Goal: Task Accomplishment & Management: Manage account settings

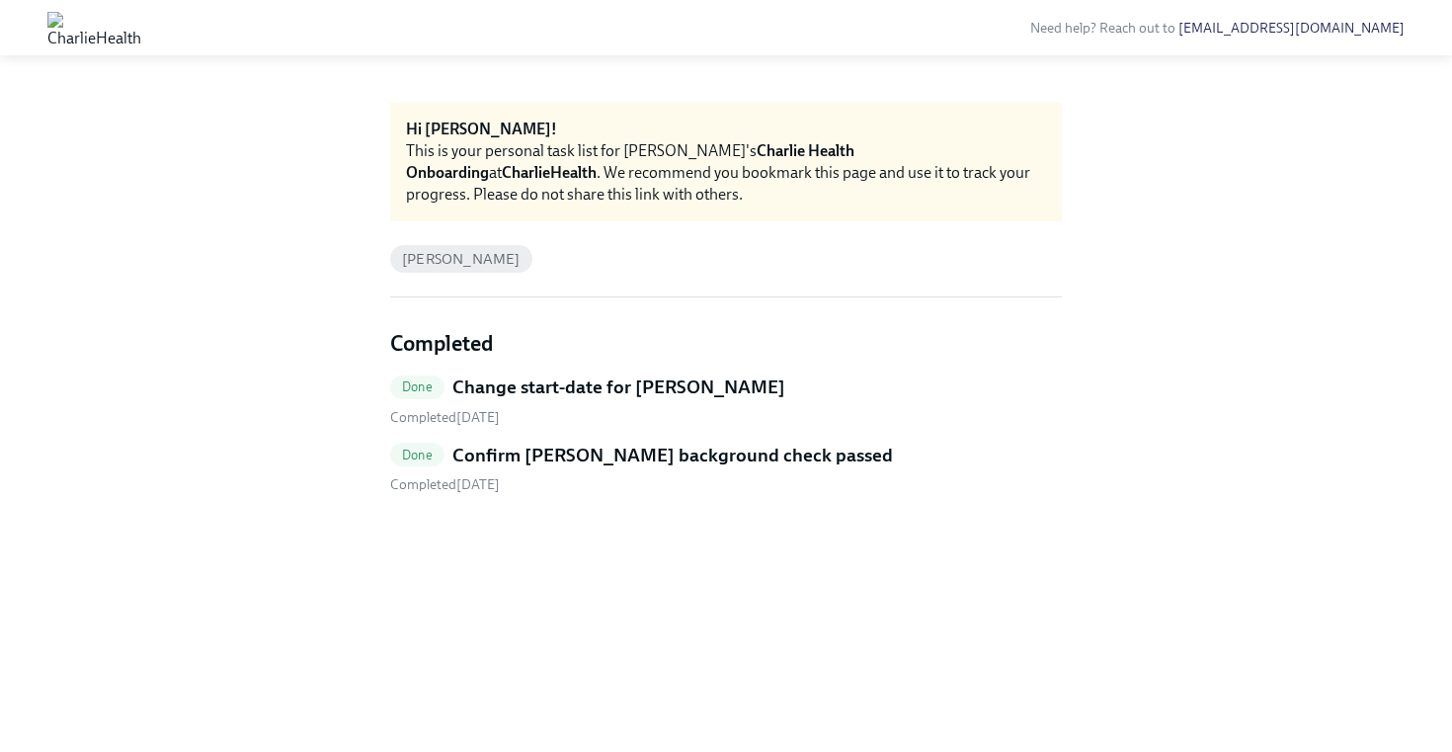
drag, startPoint x: 645, startPoint y: 444, endPoint x: 592, endPoint y: 2, distance: 444.8
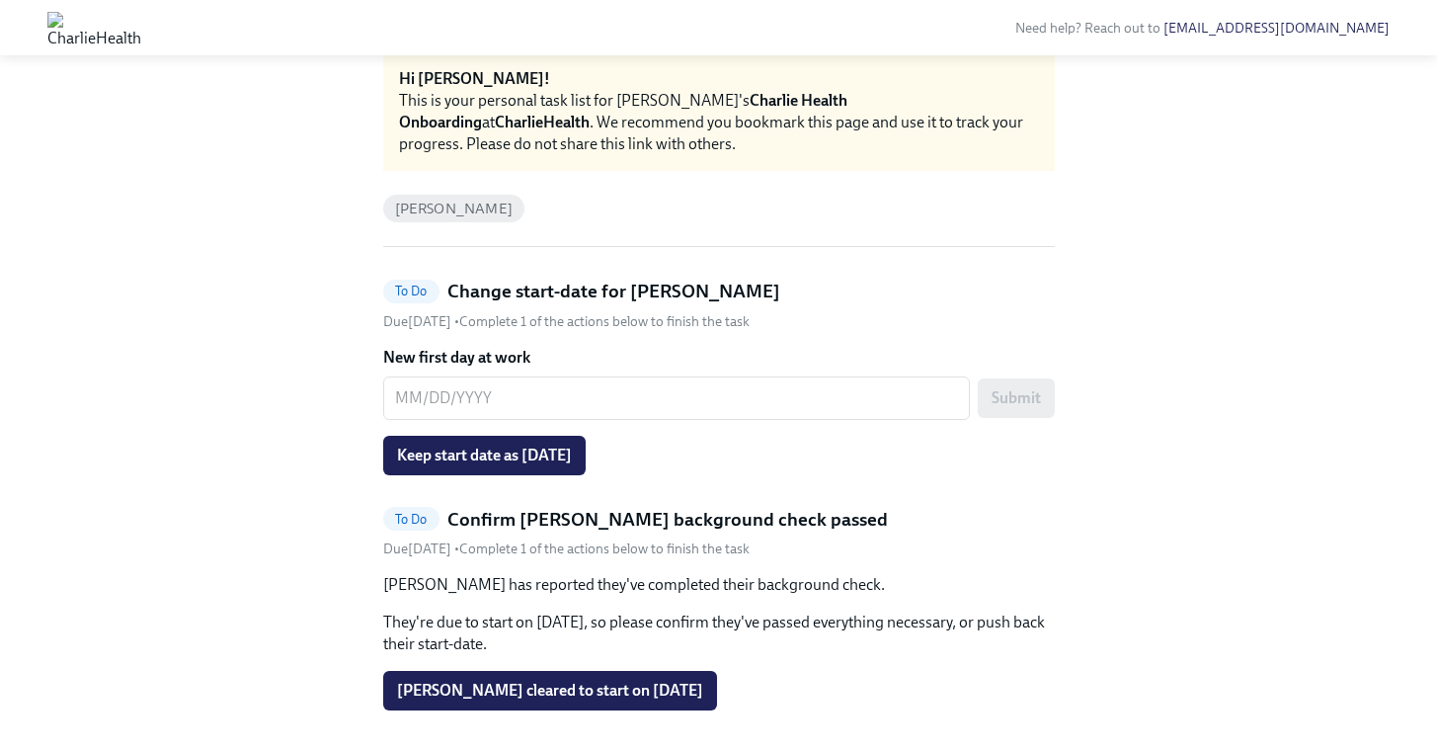
scroll to position [39, 0]
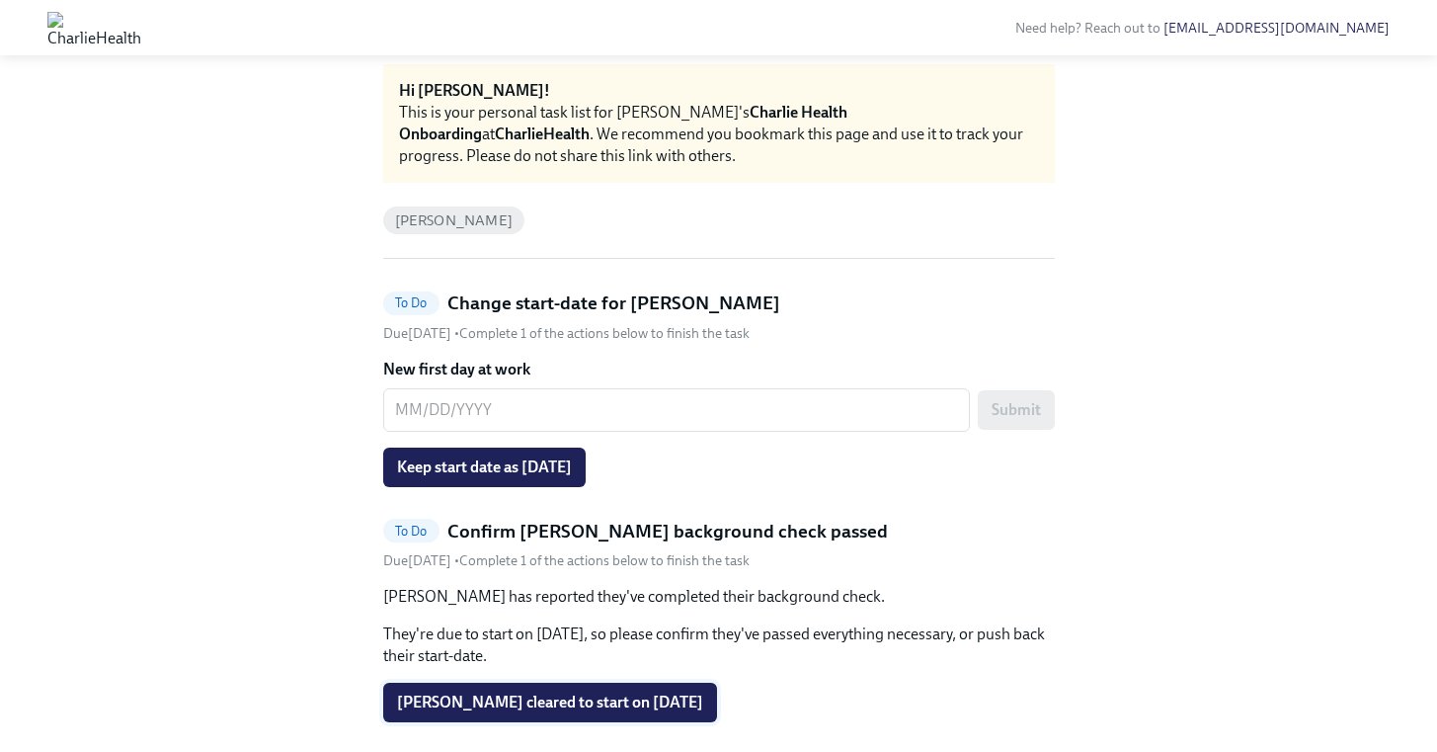
click at [621, 703] on span "Cydney Black cleared to start on 10/06/2025" at bounding box center [550, 703] width 306 height 20
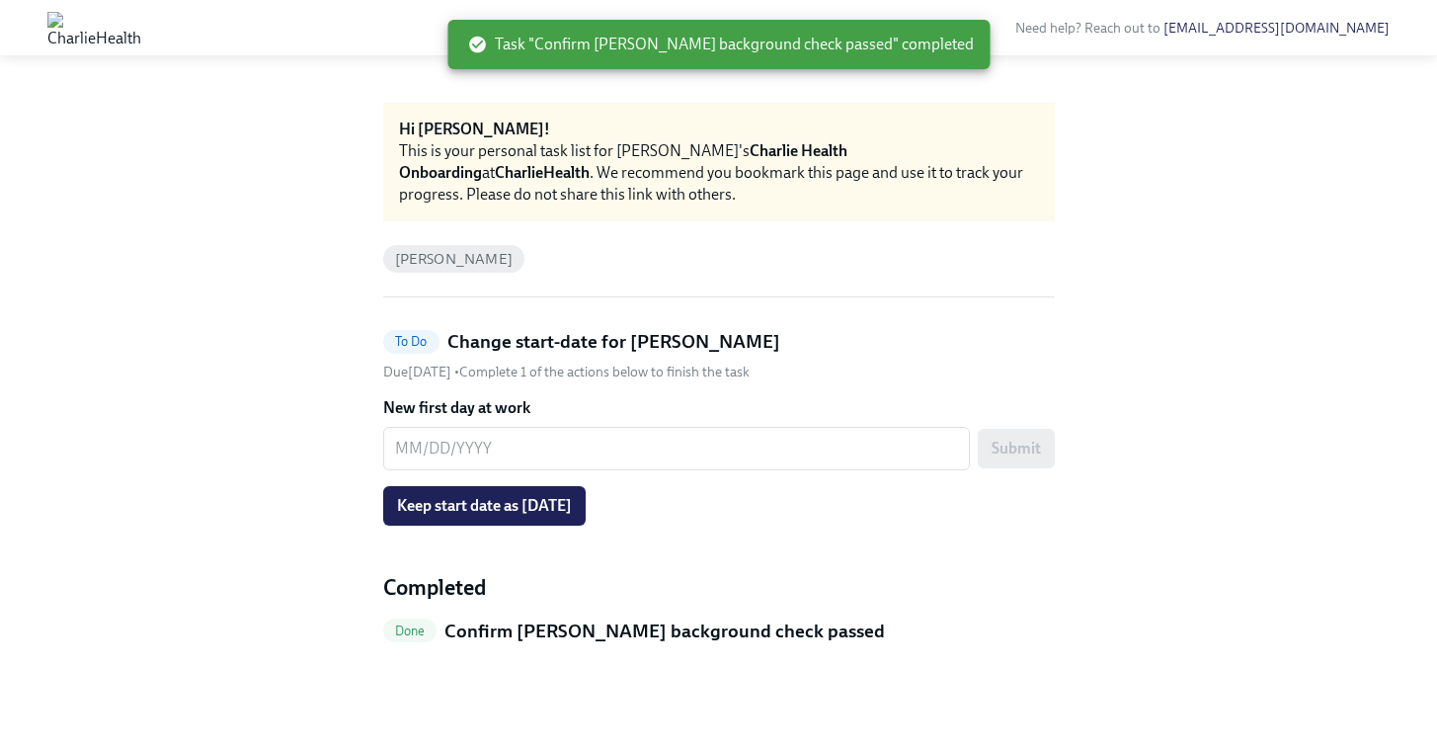
scroll to position [0, 0]
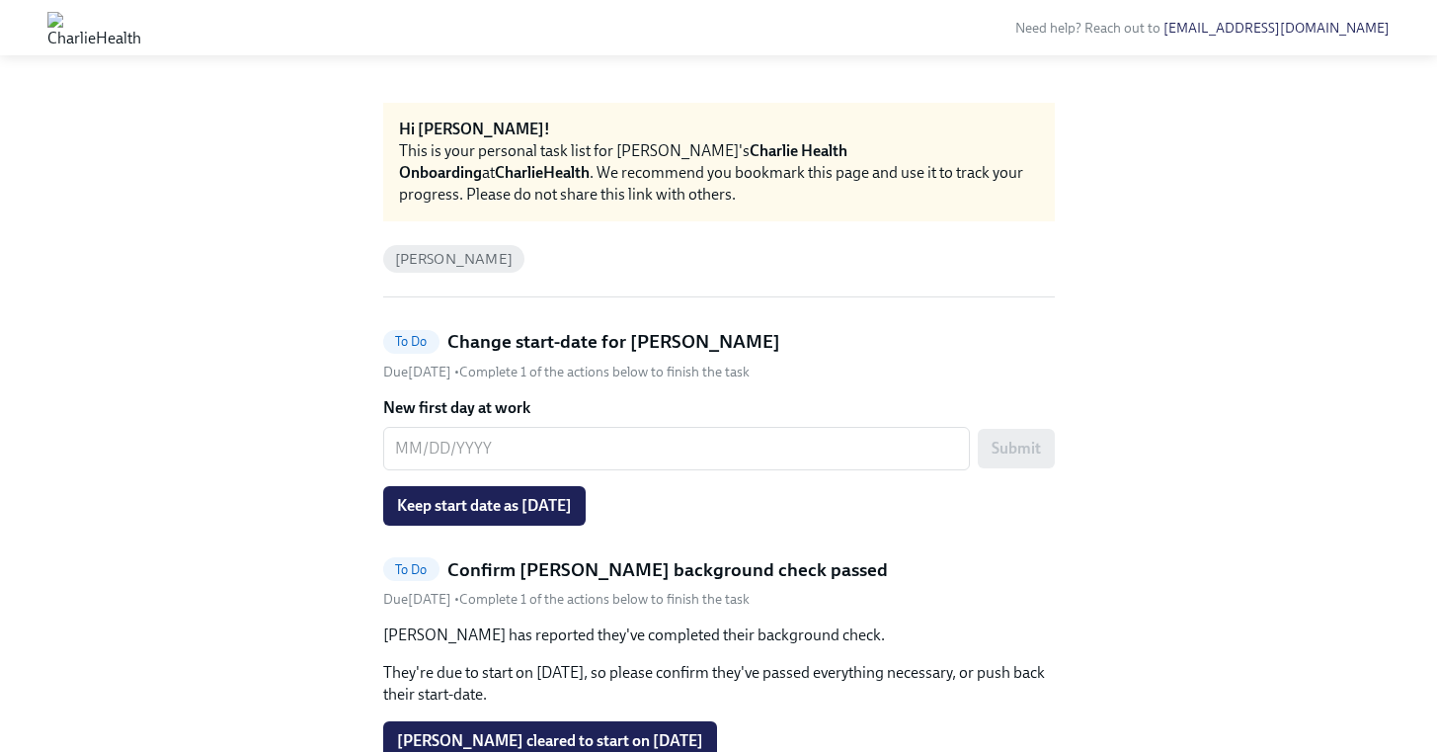
scroll to position [104, 0]
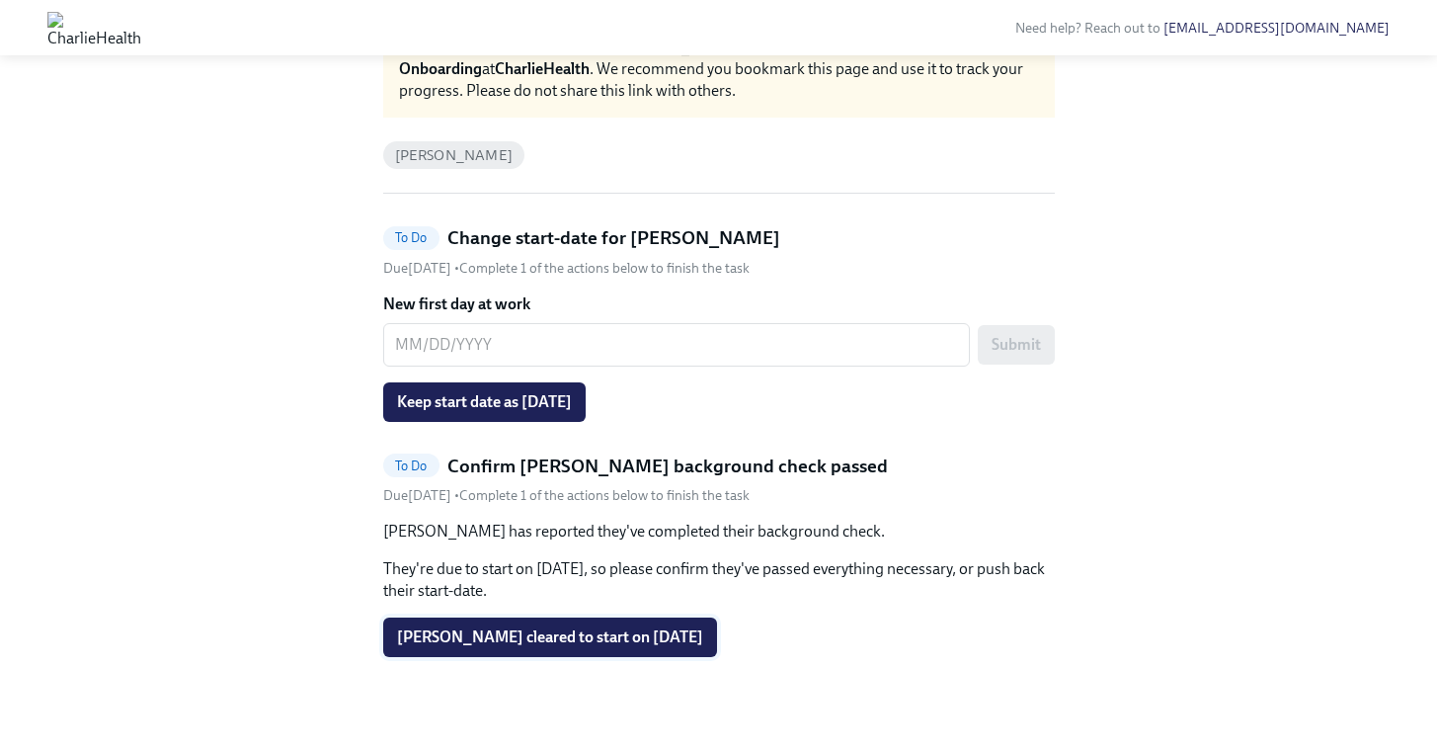
click at [604, 650] on button "[PERSON_NAME] cleared to start on [DATE]" at bounding box center [550, 637] width 334 height 40
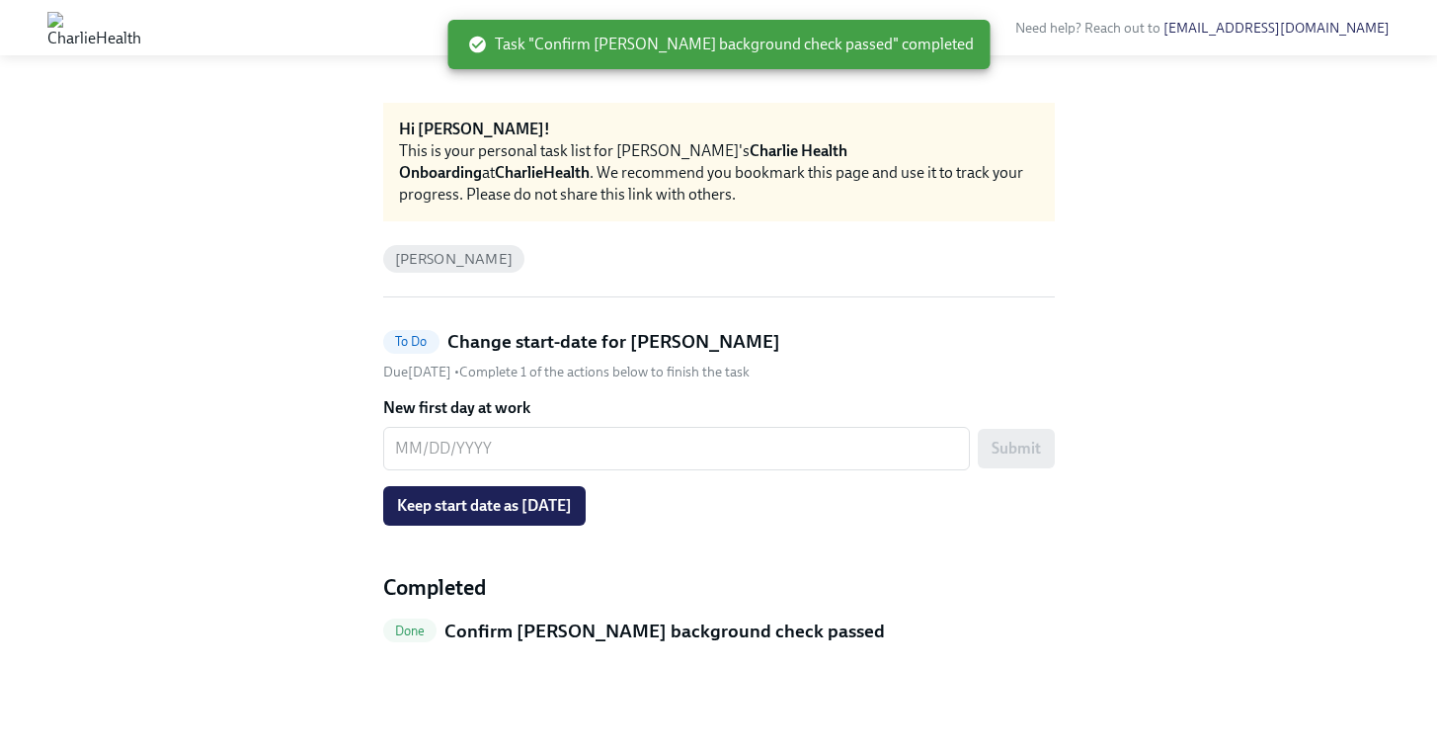
scroll to position [0, 0]
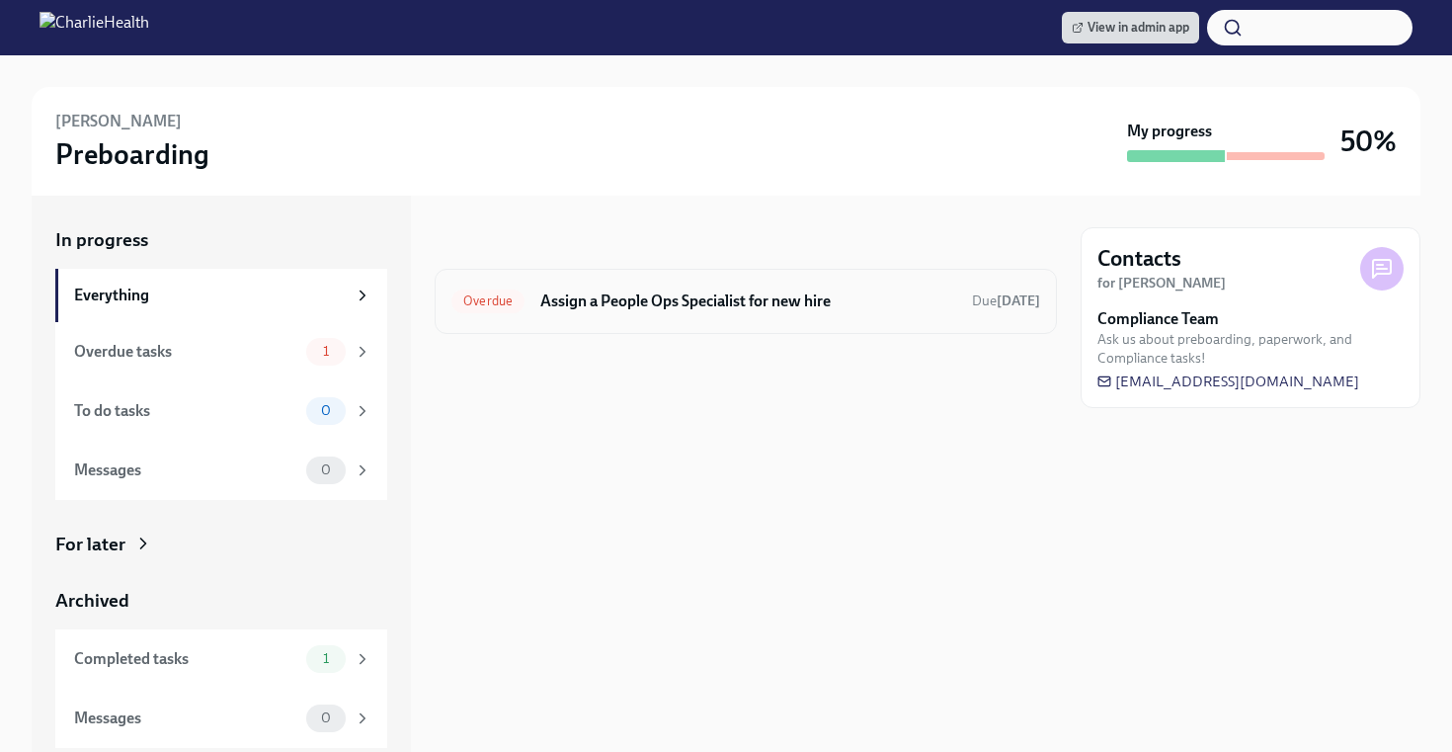
click at [619, 300] on h6 "Assign a People Ops Specialist for new hire" at bounding box center [748, 301] width 416 height 22
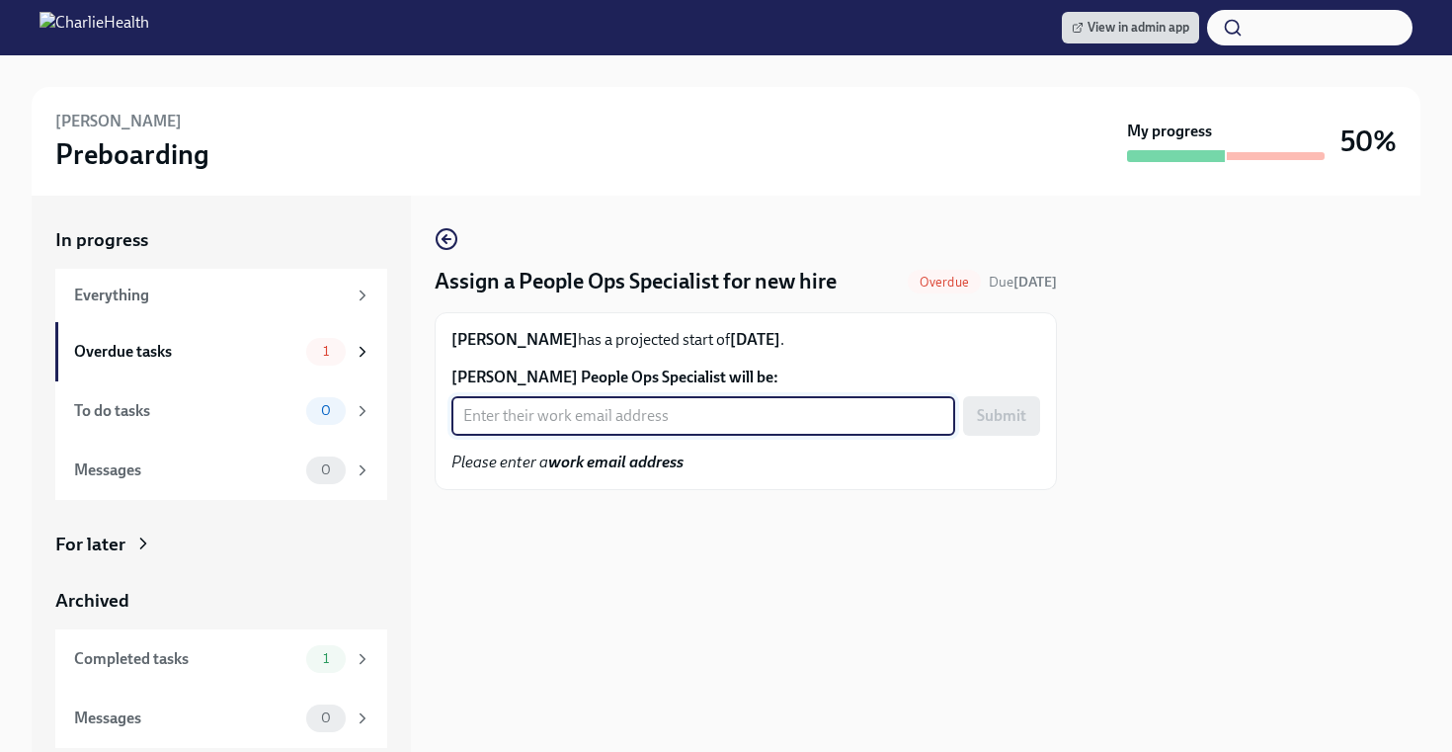
click at [652, 404] on input "Jocelyn King's People Ops Specialist will be:" at bounding box center [703, 416] width 504 height 40
type input "paige.white@charliehealth.com"
click at [984, 401] on button "Submit" at bounding box center [1001, 416] width 77 height 40
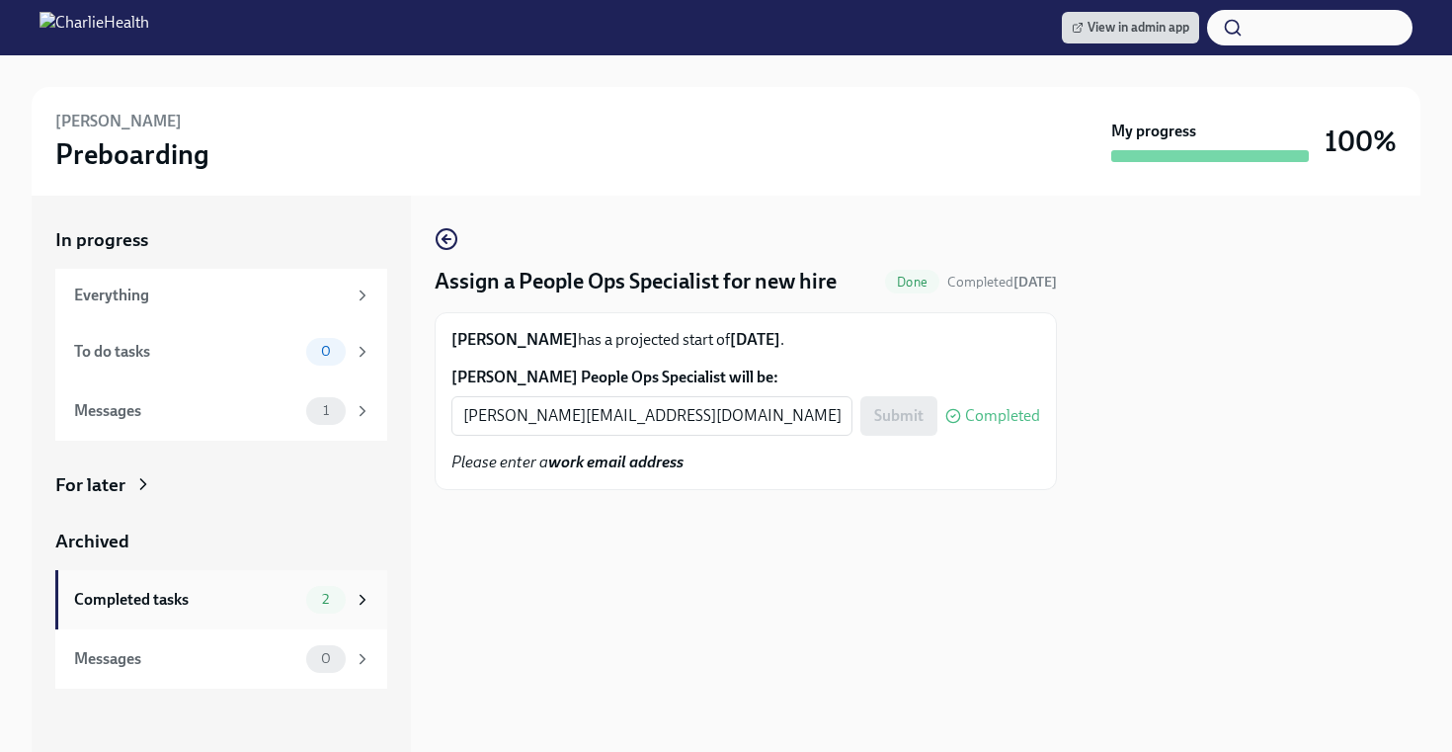
click at [205, 593] on div "Completed tasks" at bounding box center [186, 600] width 224 height 22
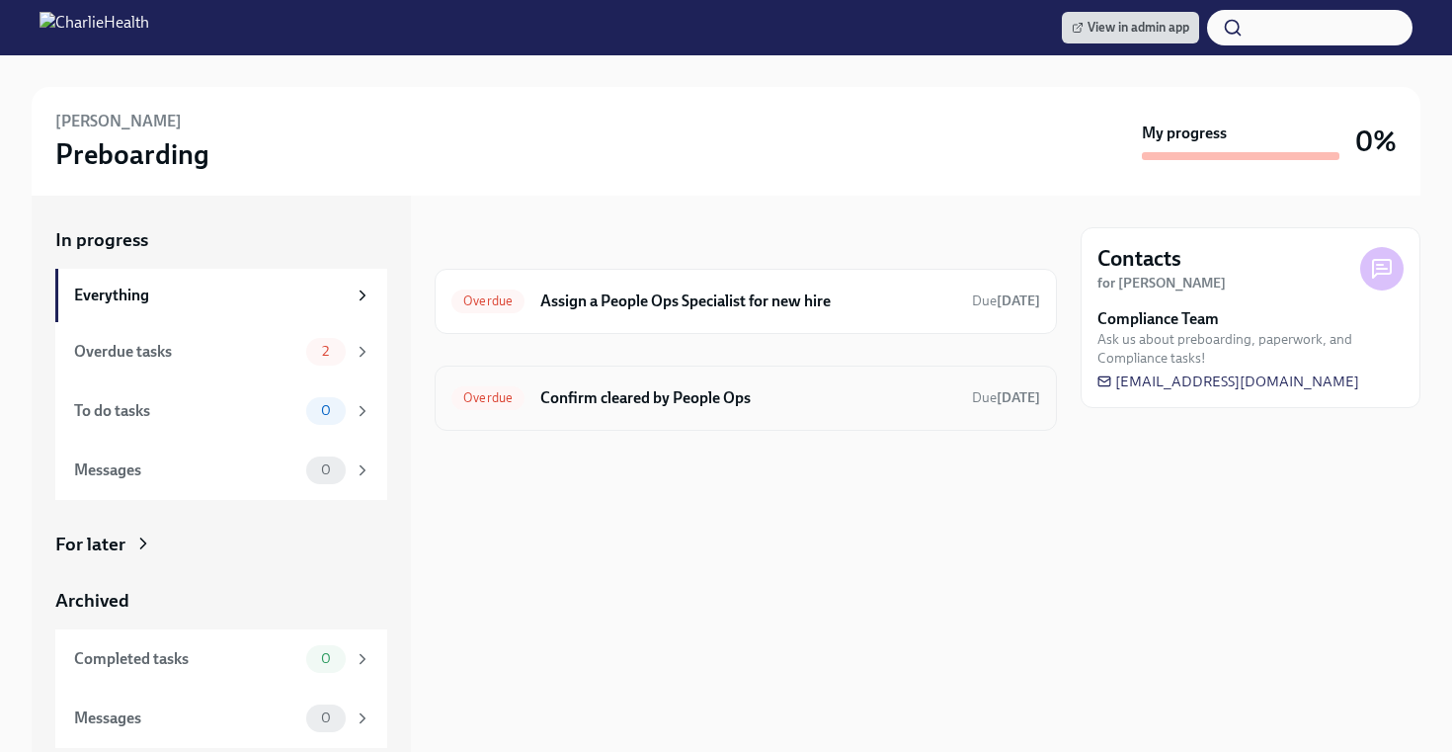
click at [729, 418] on div "Overdue Confirm cleared by People Ops Due [DATE]" at bounding box center [746, 398] width 622 height 65
click at [716, 404] on h6 "Confirm cleared by People Ops" at bounding box center [748, 398] width 416 height 22
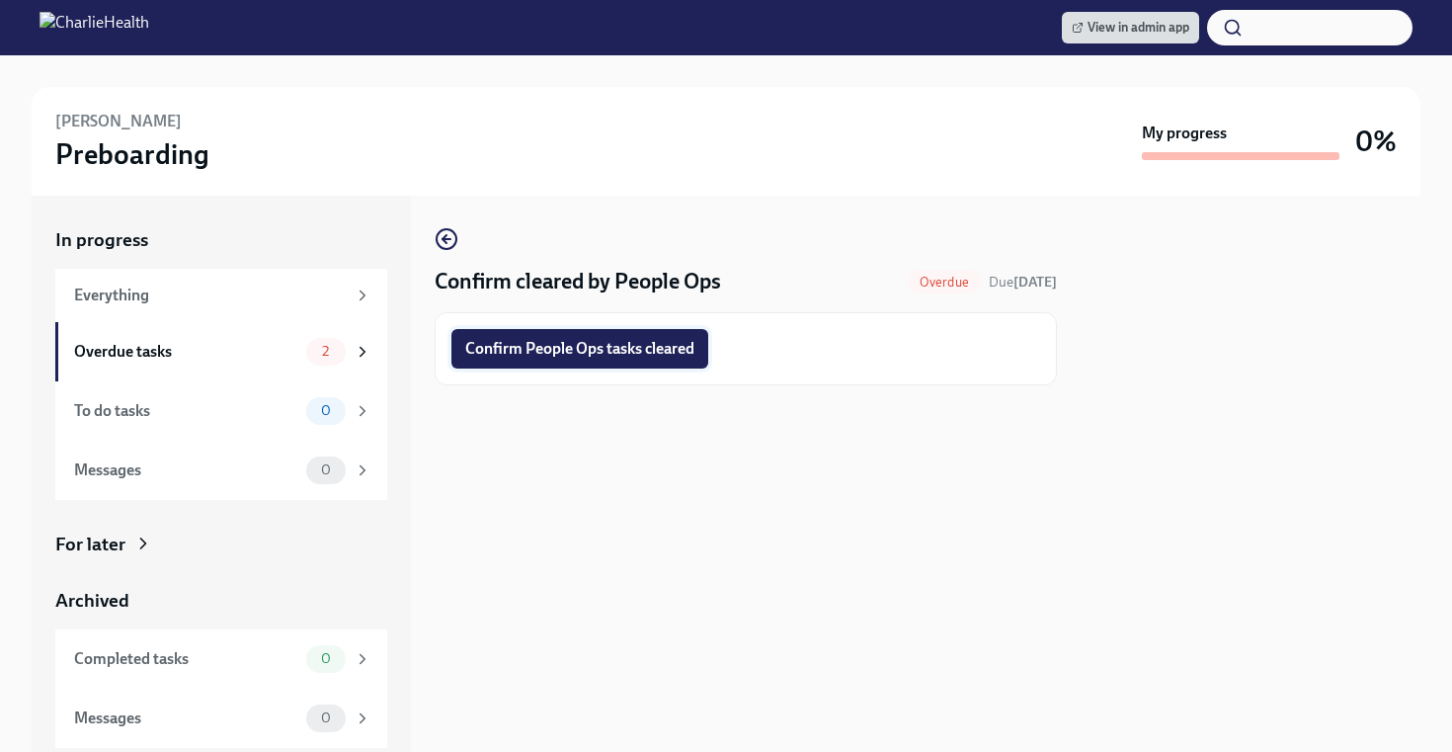
click at [593, 357] on span "Confirm People Ops tasks cleared" at bounding box center [579, 349] width 229 height 20
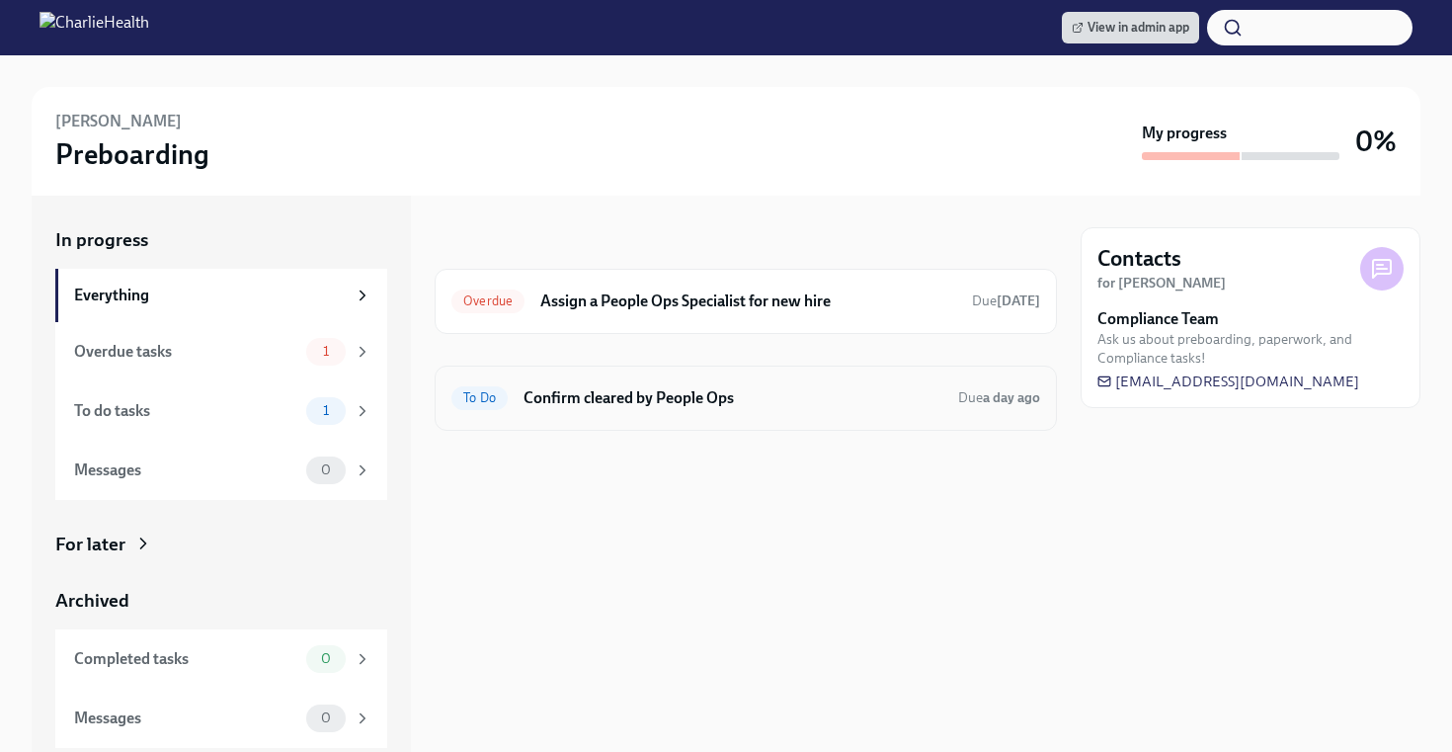
click at [771, 416] on div "To Do Confirm cleared by People Ops Due a day ago" at bounding box center [746, 398] width 622 height 65
click at [619, 379] on div "To Do Confirm cleared by People Ops Due a day ago" at bounding box center [746, 398] width 622 height 65
click at [617, 388] on h6 "Confirm cleared by People Ops" at bounding box center [733, 398] width 419 height 22
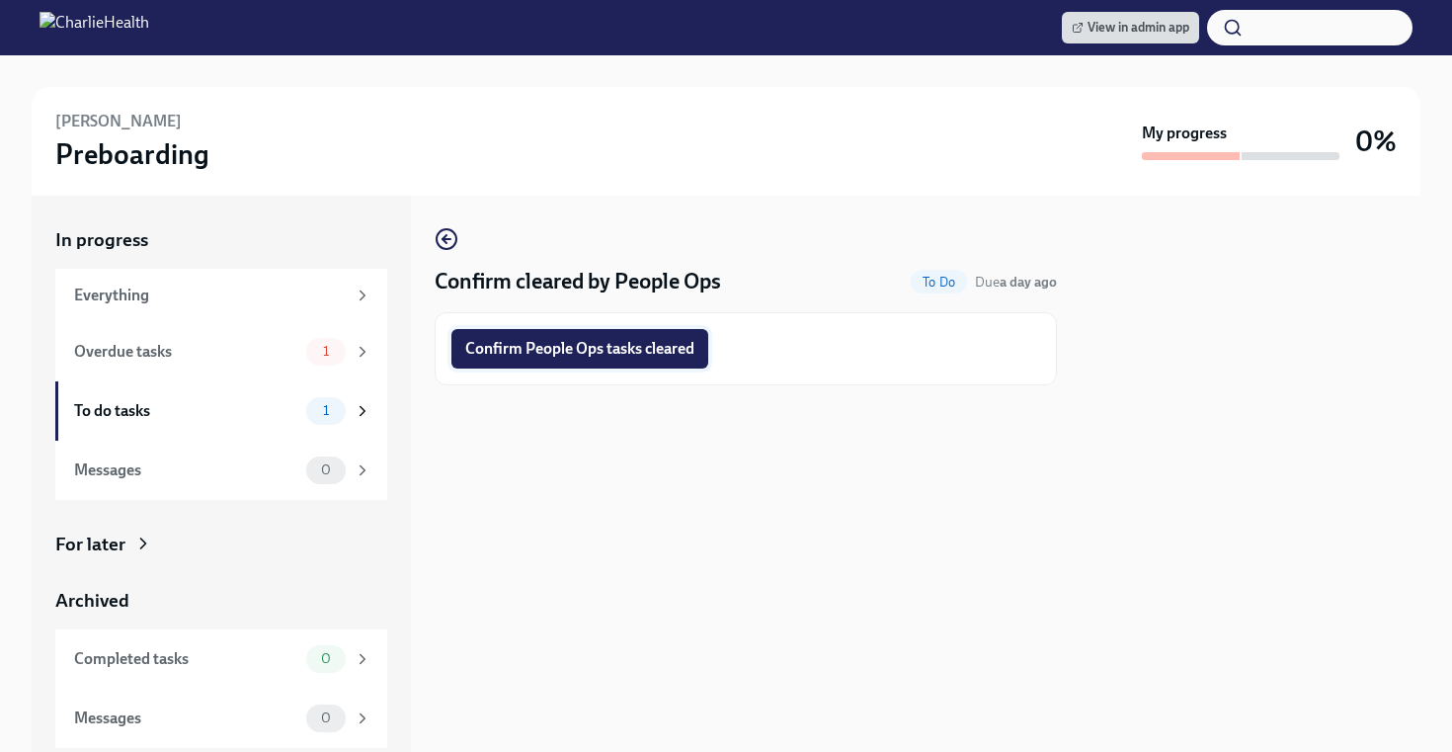
click at [580, 343] on span "Confirm People Ops tasks cleared" at bounding box center [579, 349] width 229 height 20
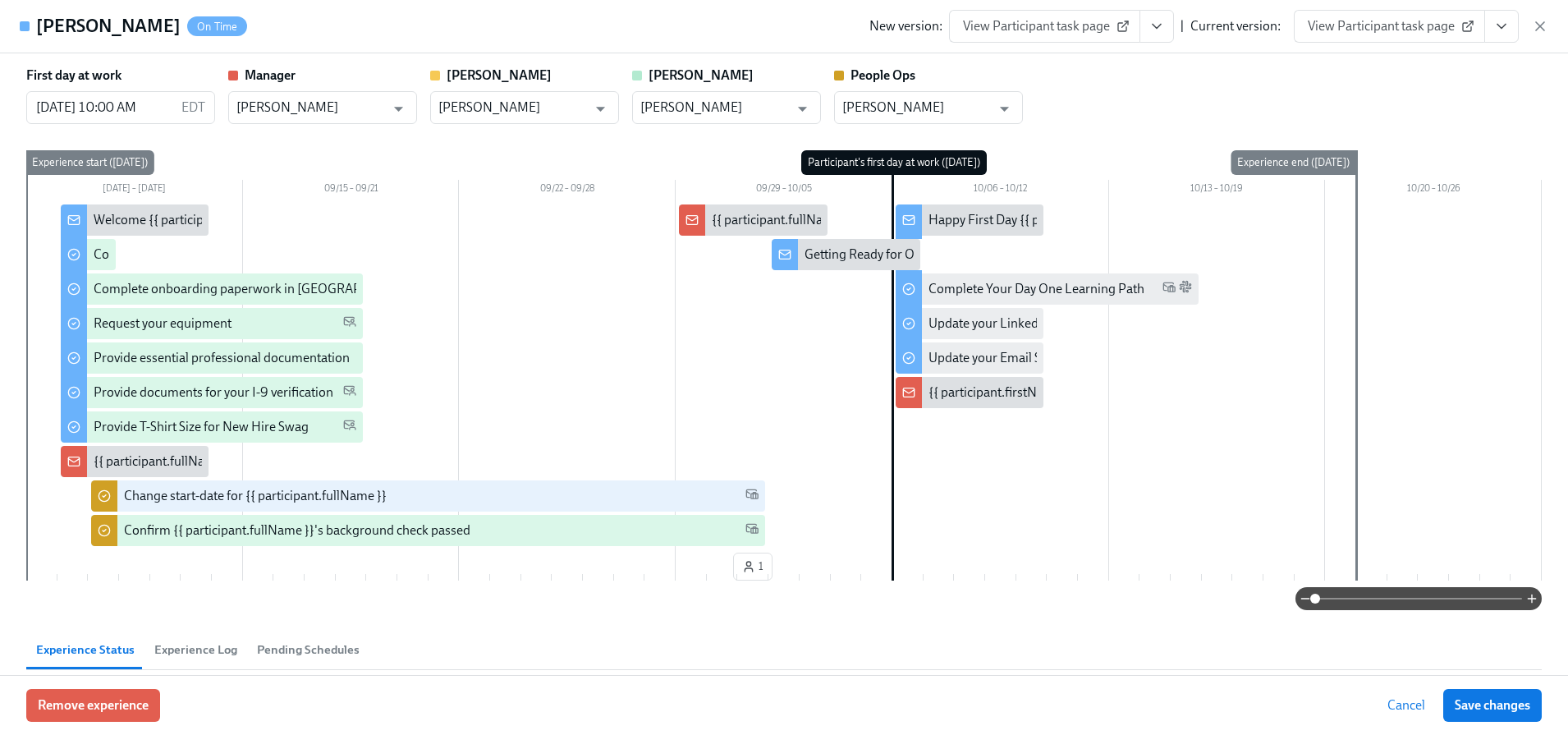
scroll to position [0, 10183]
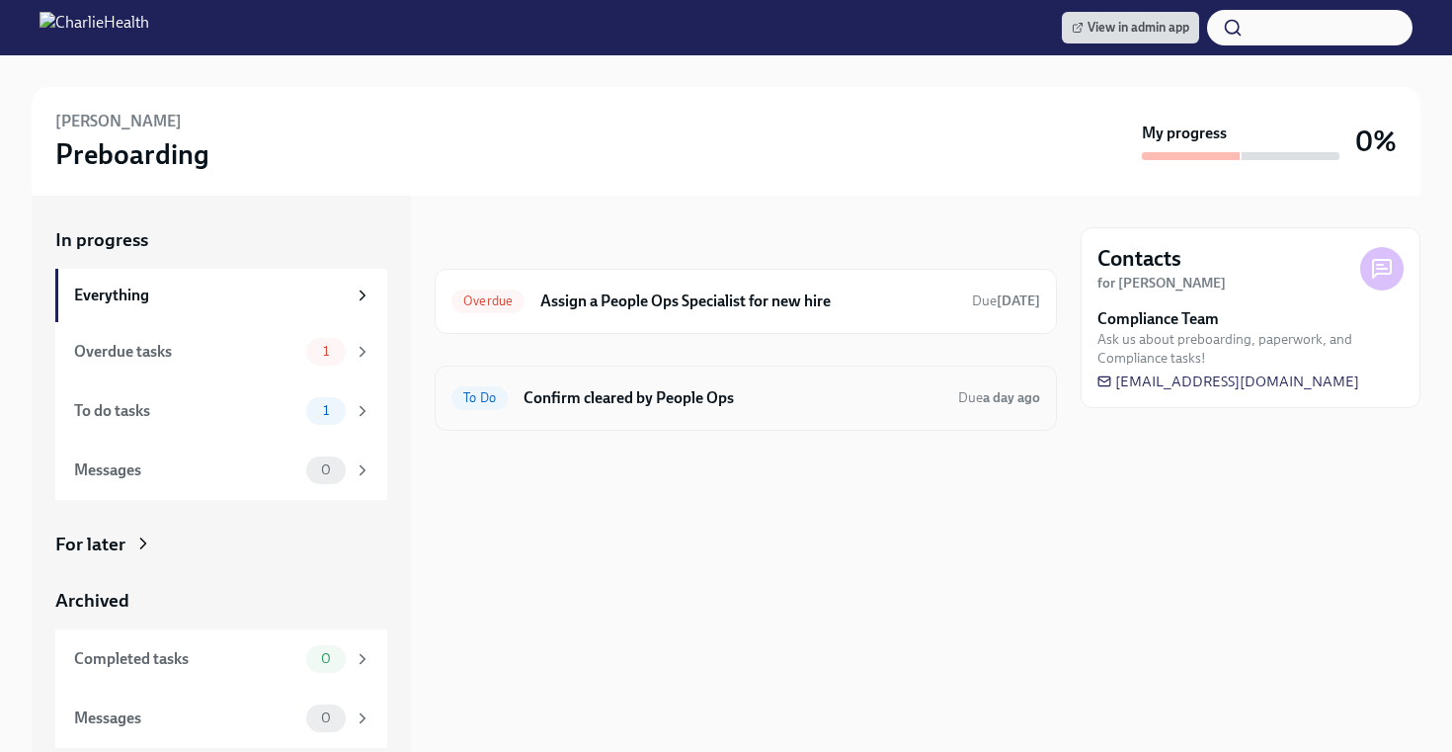
click at [600, 400] on h6 "Confirm cleared by People Ops" at bounding box center [733, 398] width 419 height 22
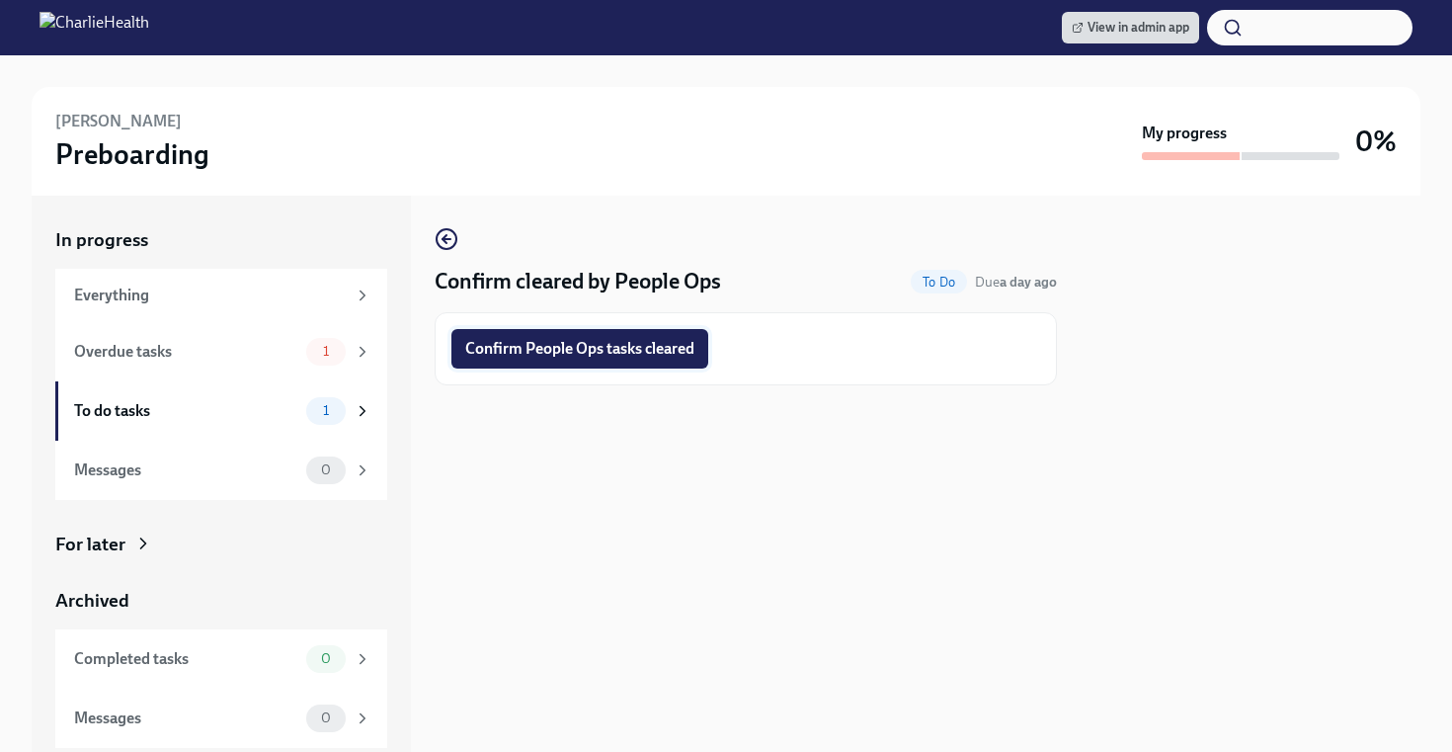
click at [557, 348] on span "Confirm People Ops tasks cleared" at bounding box center [579, 349] width 229 height 20
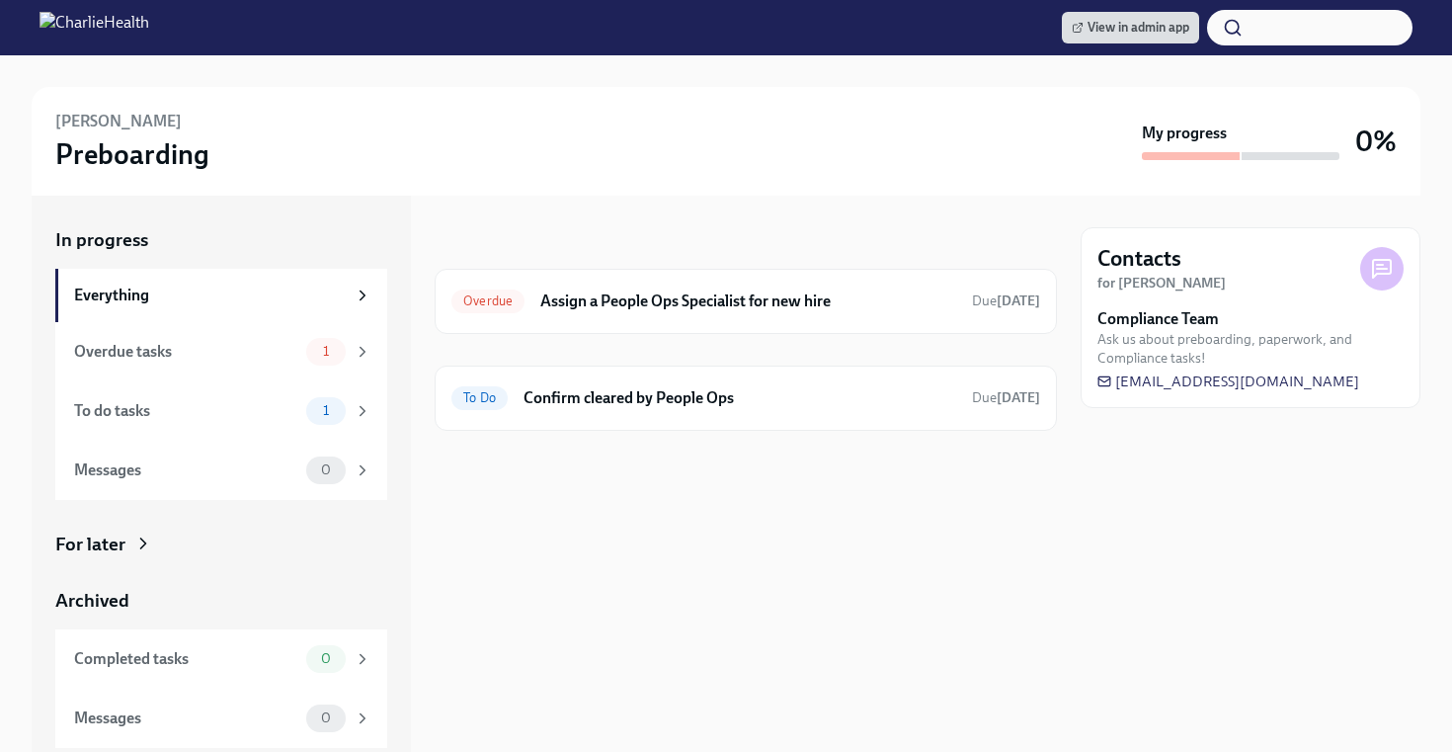
drag, startPoint x: 542, startPoint y: 358, endPoint x: 542, endPoint y: 347, distance: 10.9
click at [542, 348] on div "Overdue Assign a People Ops Specialist for new hire Due [DATE] To Do Confirm cl…" at bounding box center [746, 350] width 622 height 162
click at [551, 382] on div "To Do Confirm cleared by People Ops Due [DATE]" at bounding box center [746, 398] width 622 height 65
click at [545, 403] on h6 "Confirm cleared by People Ops" at bounding box center [740, 398] width 433 height 22
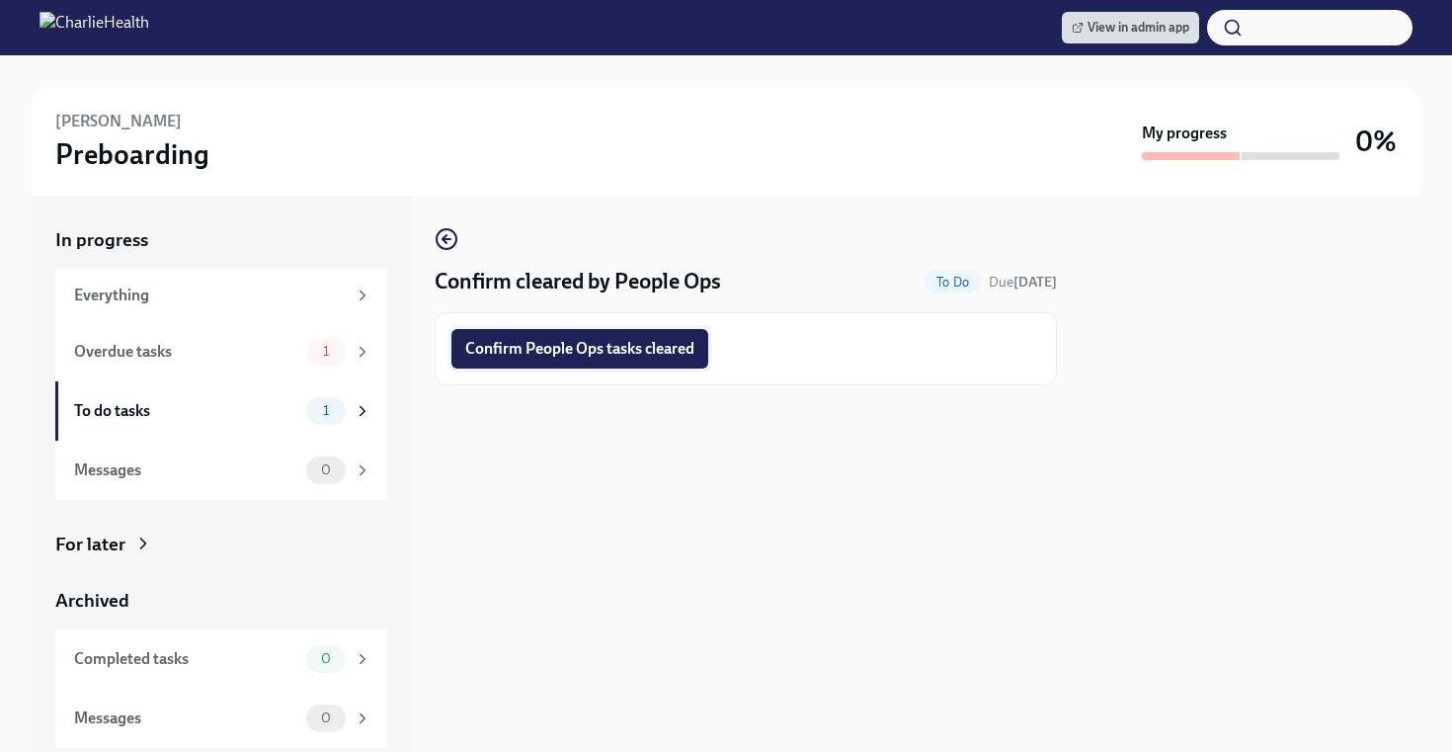
click at [547, 342] on span "Confirm People Ops tasks cleared" at bounding box center [579, 349] width 229 height 20
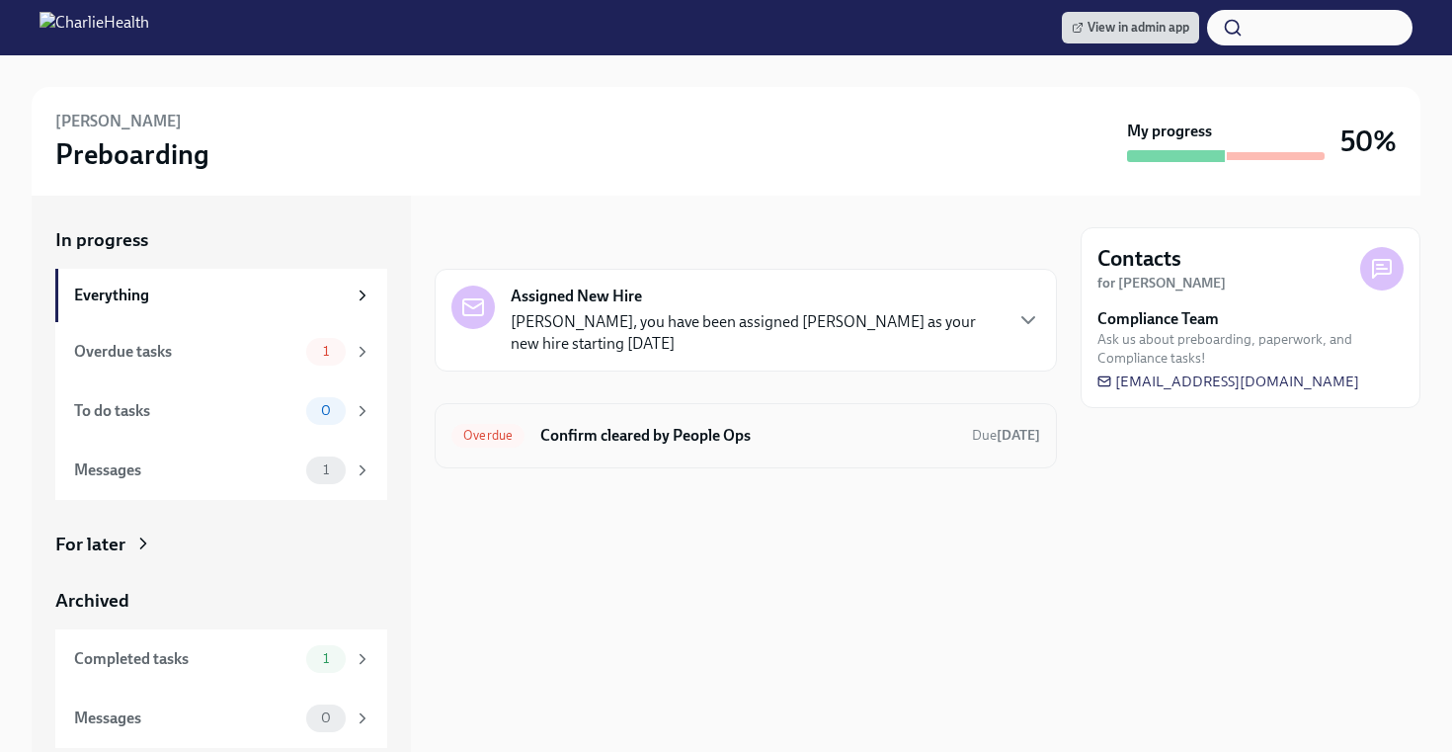
click at [775, 414] on div "Overdue Confirm cleared by People Ops Due [DATE]" at bounding box center [746, 435] width 622 height 65
click at [675, 434] on h6 "Confirm cleared by People Ops" at bounding box center [748, 436] width 416 height 22
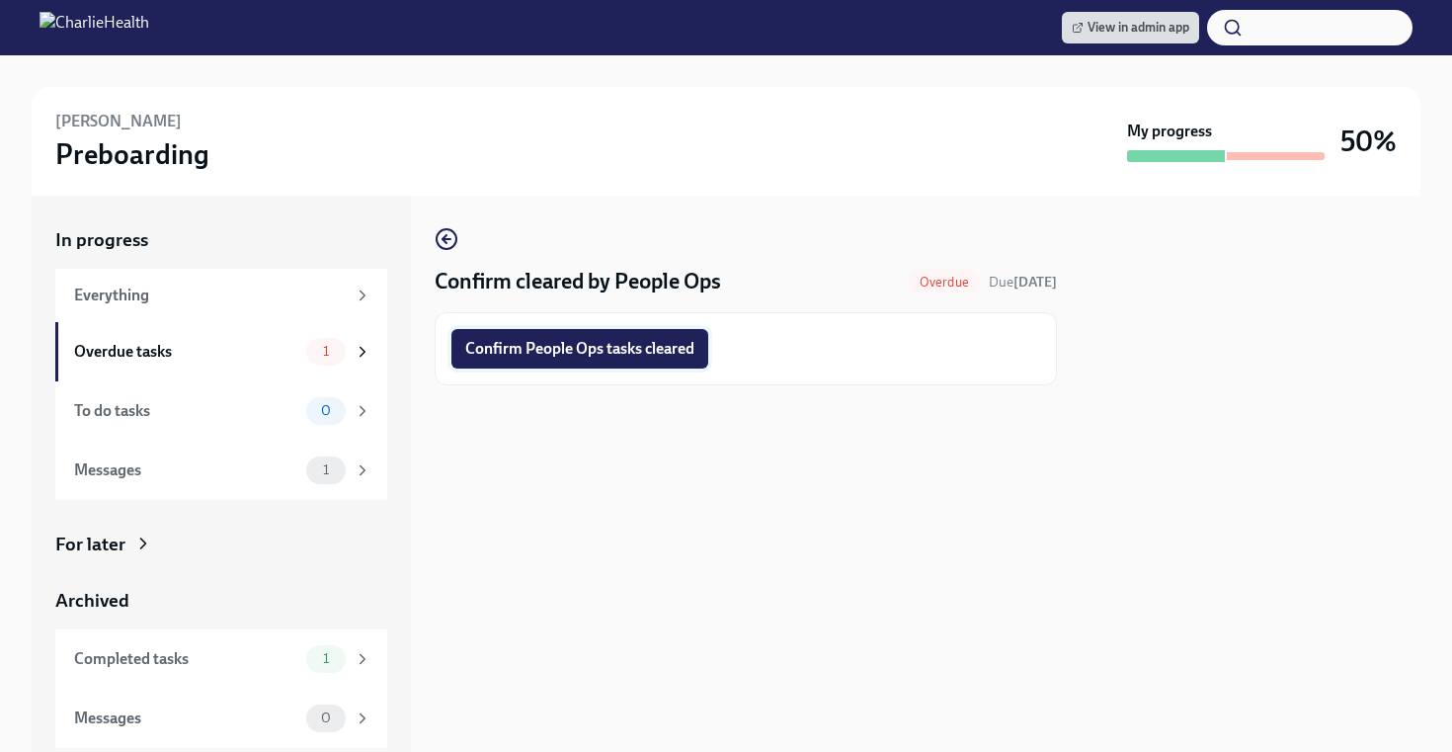
click at [586, 364] on button "Confirm People Ops tasks cleared" at bounding box center [579, 349] width 257 height 40
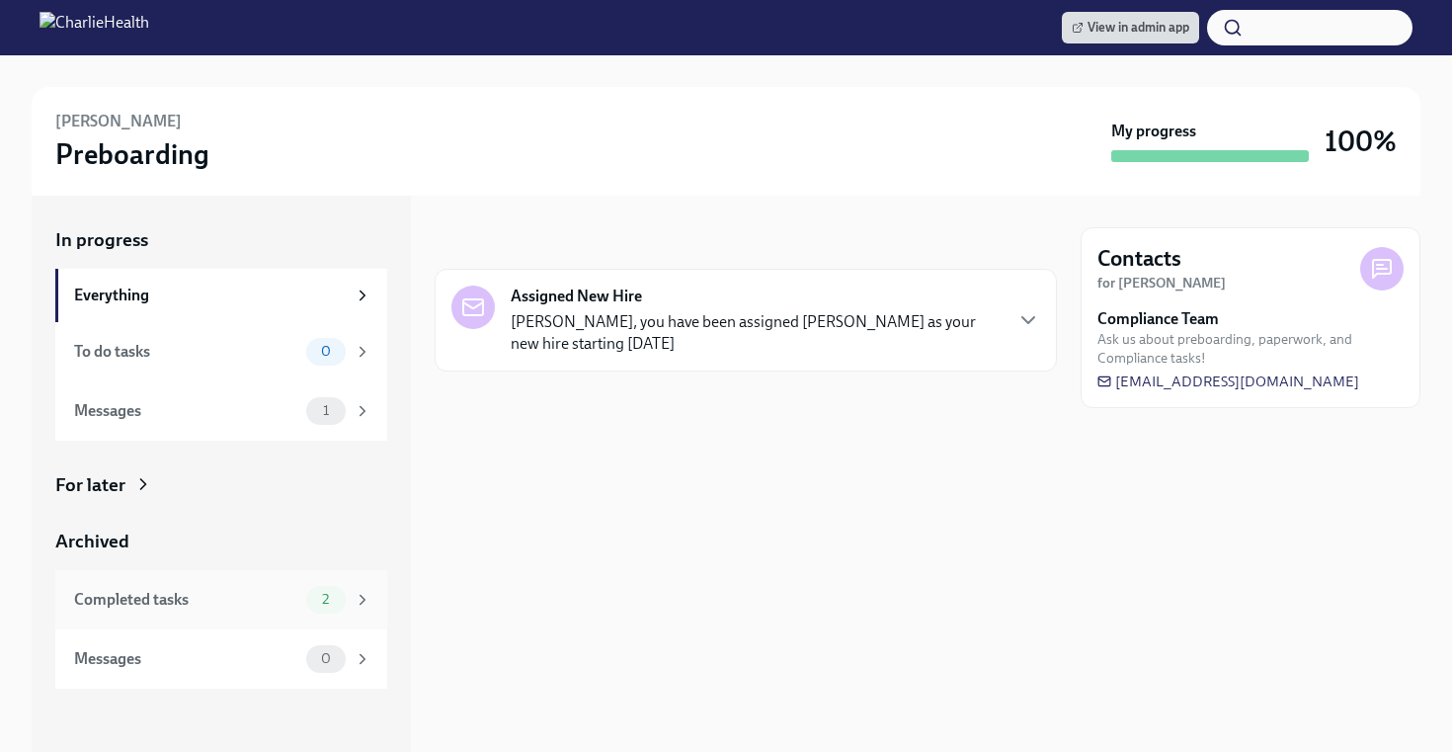
click at [224, 592] on div "Completed tasks" at bounding box center [186, 600] width 224 height 22
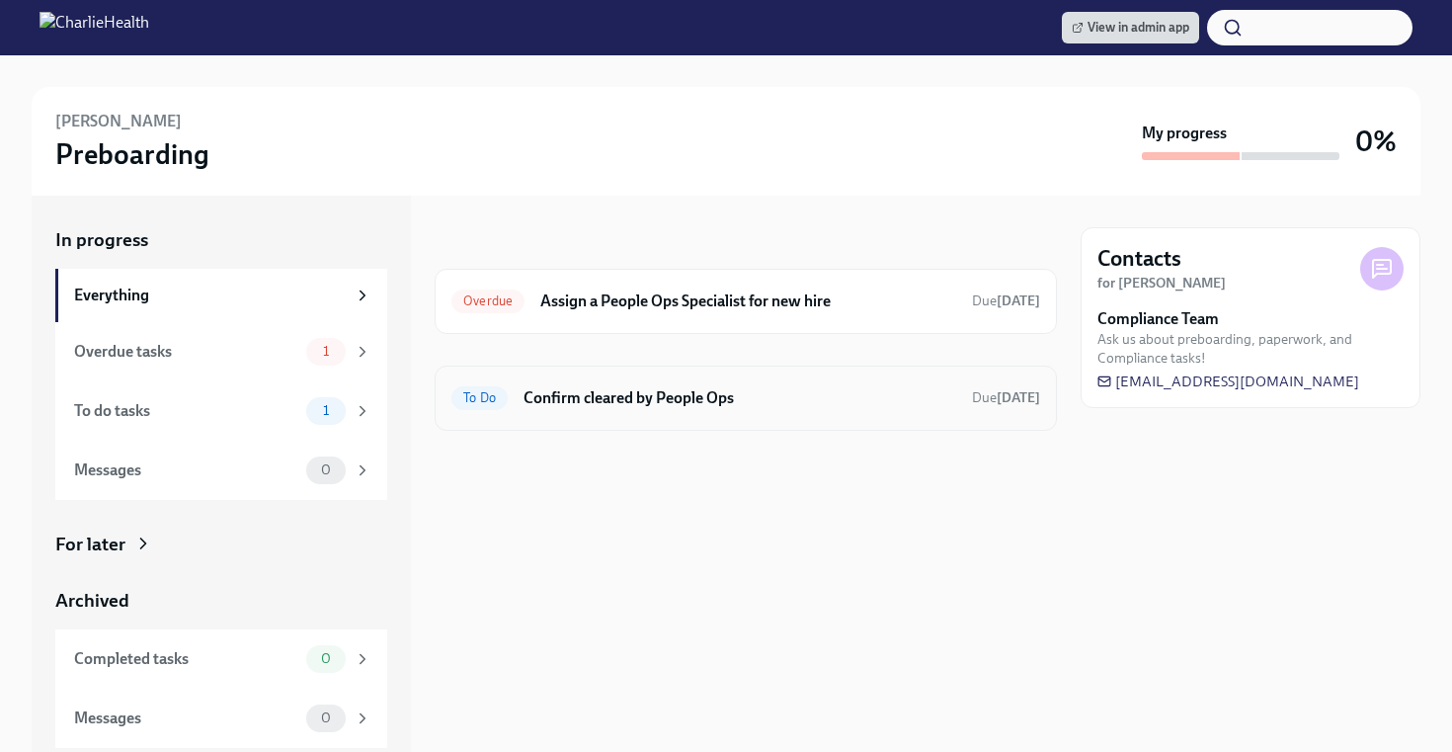
click at [588, 376] on div "To Do Confirm cleared by People Ops Due [DATE]" at bounding box center [746, 398] width 622 height 65
click at [610, 391] on h6 "Confirm cleared by People Ops" at bounding box center [740, 398] width 433 height 22
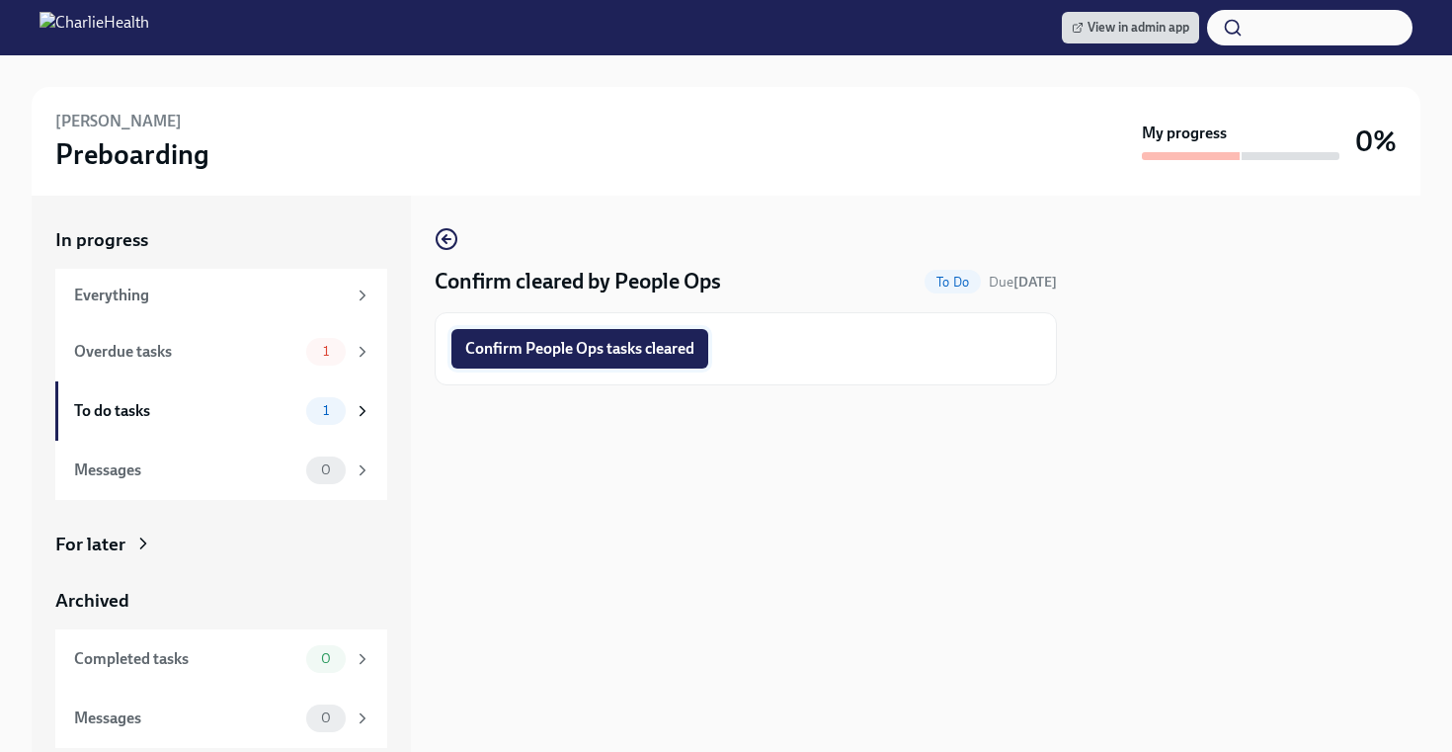
click at [547, 343] on span "Confirm People Ops tasks cleared" at bounding box center [579, 349] width 229 height 20
